Goal: Navigation & Orientation: Find specific page/section

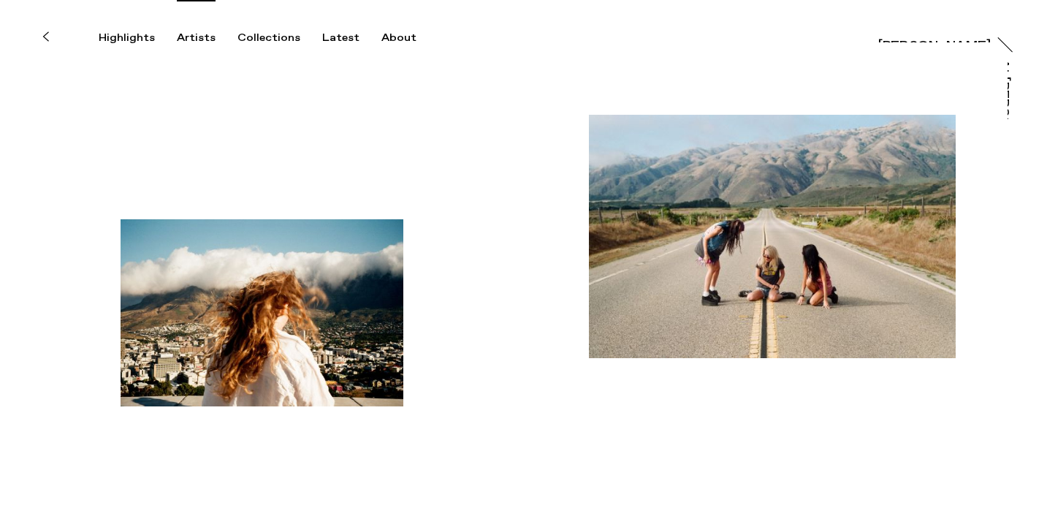
click at [199, 36] on div "Artists" at bounding box center [196, 37] width 39 height 13
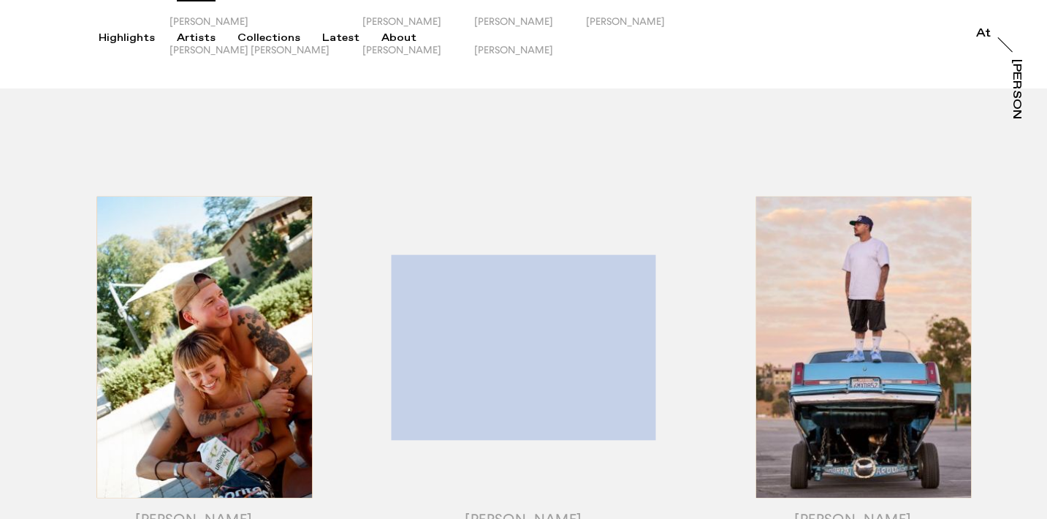
scroll to position [91, 0]
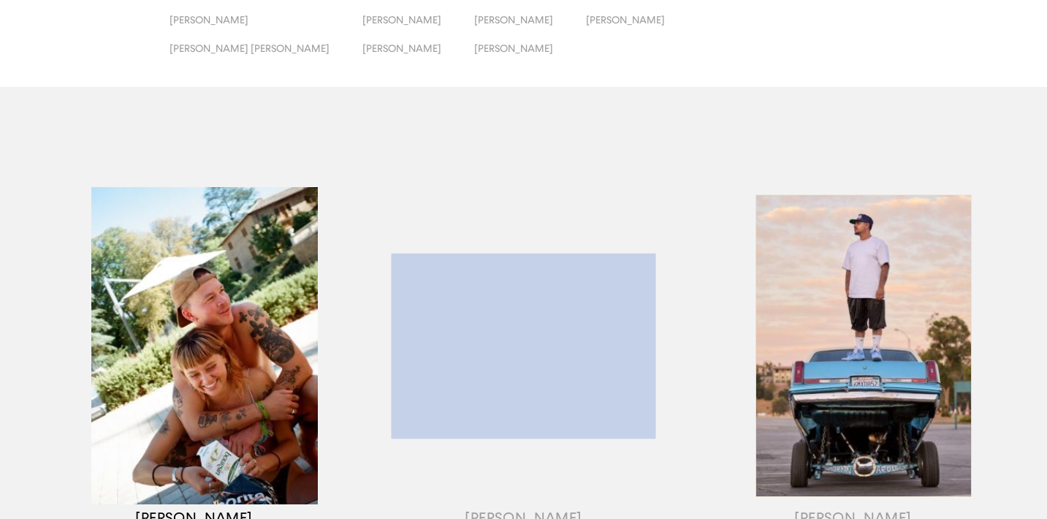
click at [278, 246] on div "button" at bounding box center [194, 364] width 330 height 456
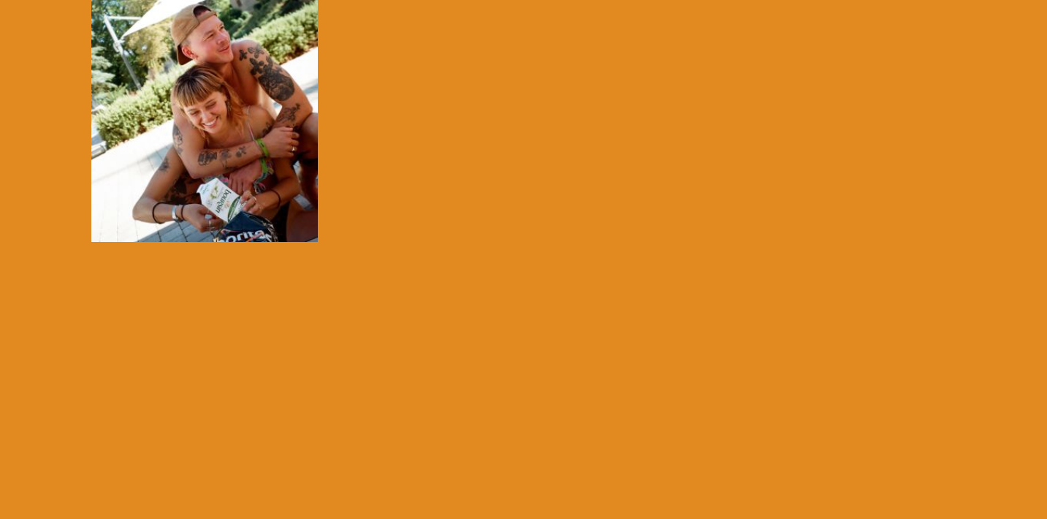
scroll to position [634, 0]
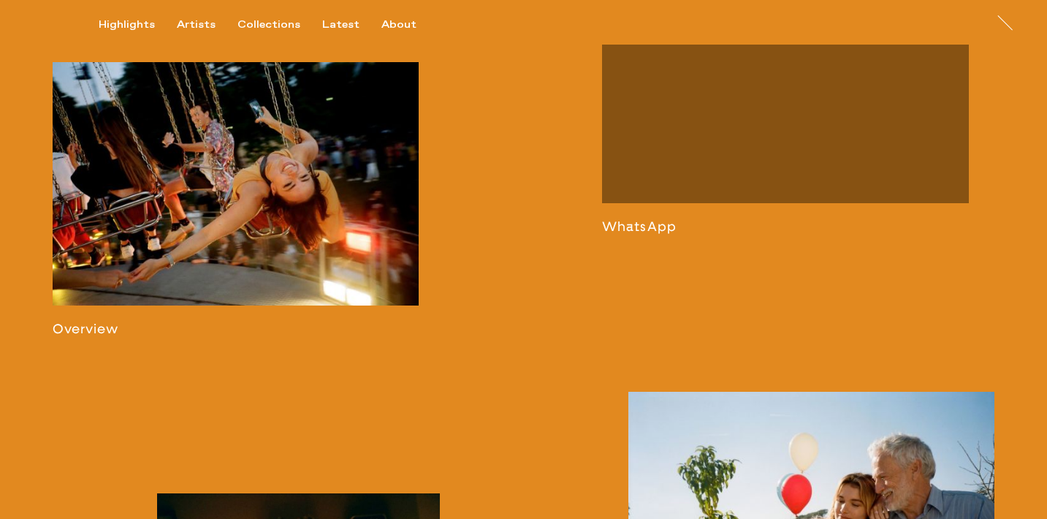
scroll to position [890, 0]
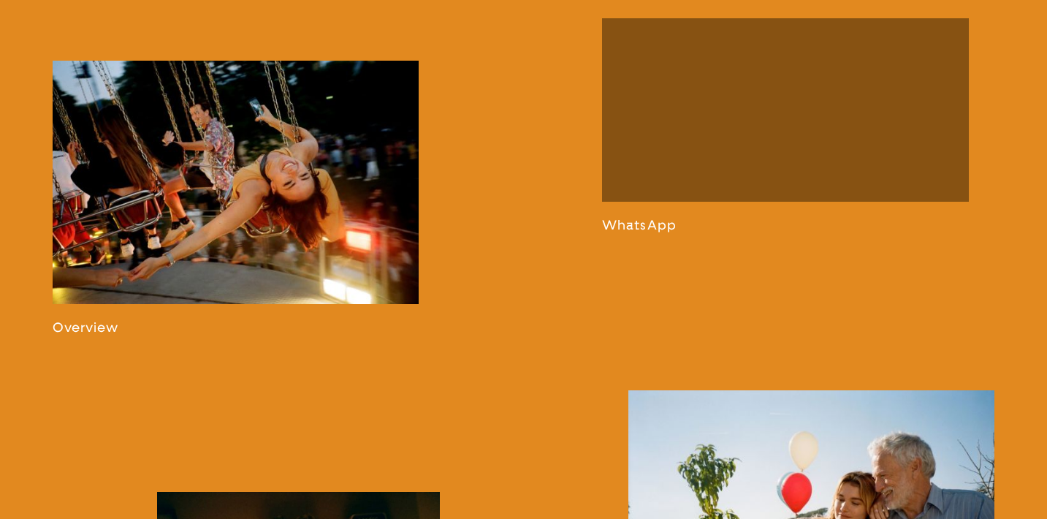
click at [332, 287] on link at bounding box center [236, 198] width 367 height 275
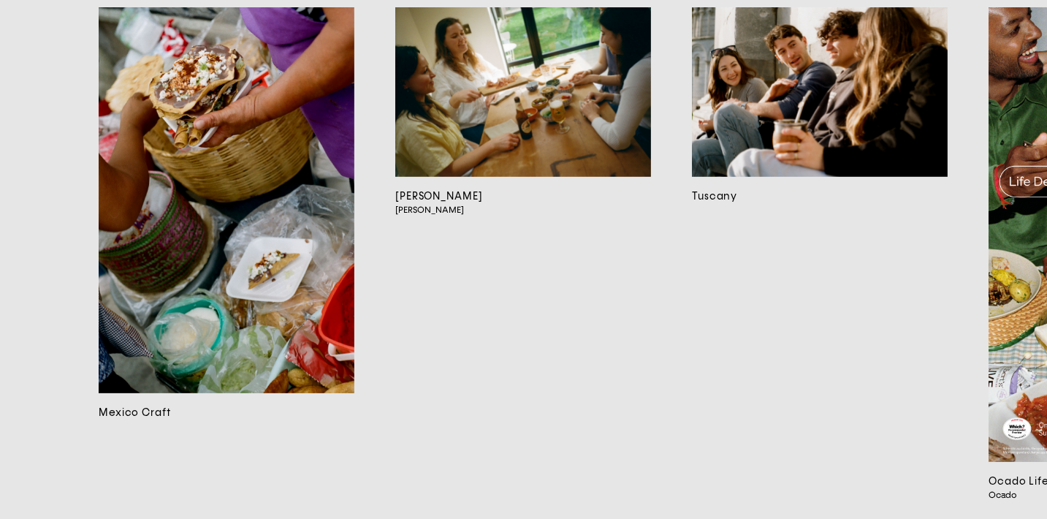
scroll to position [9242, 0]
